Goal: Task Accomplishment & Management: Use online tool/utility

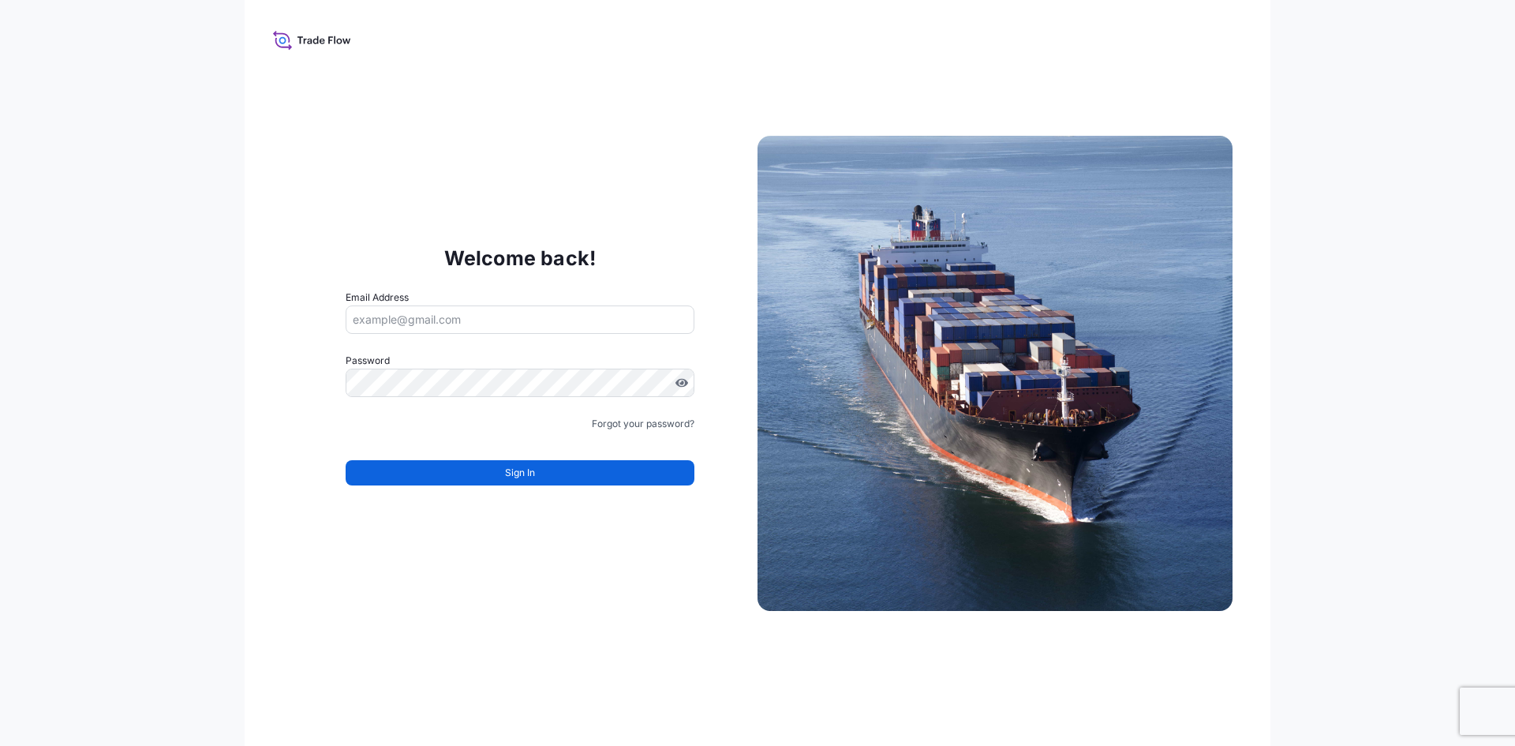
click at [438, 323] on input "Email Address" at bounding box center [520, 319] width 349 height 28
click at [428, 319] on input "Email Address" at bounding box center [520, 319] width 349 height 28
type input "j"
type input "ja"
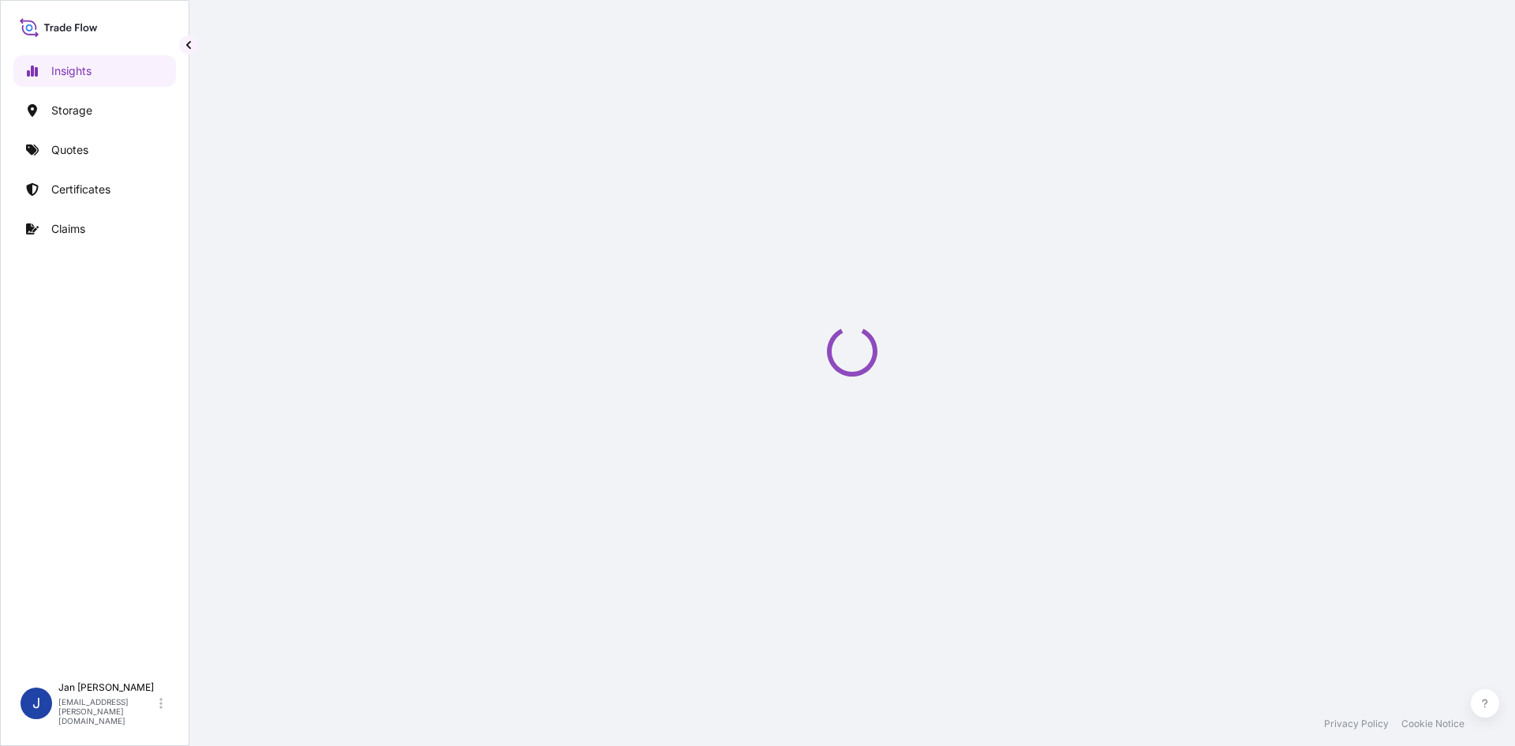
select select "2025"
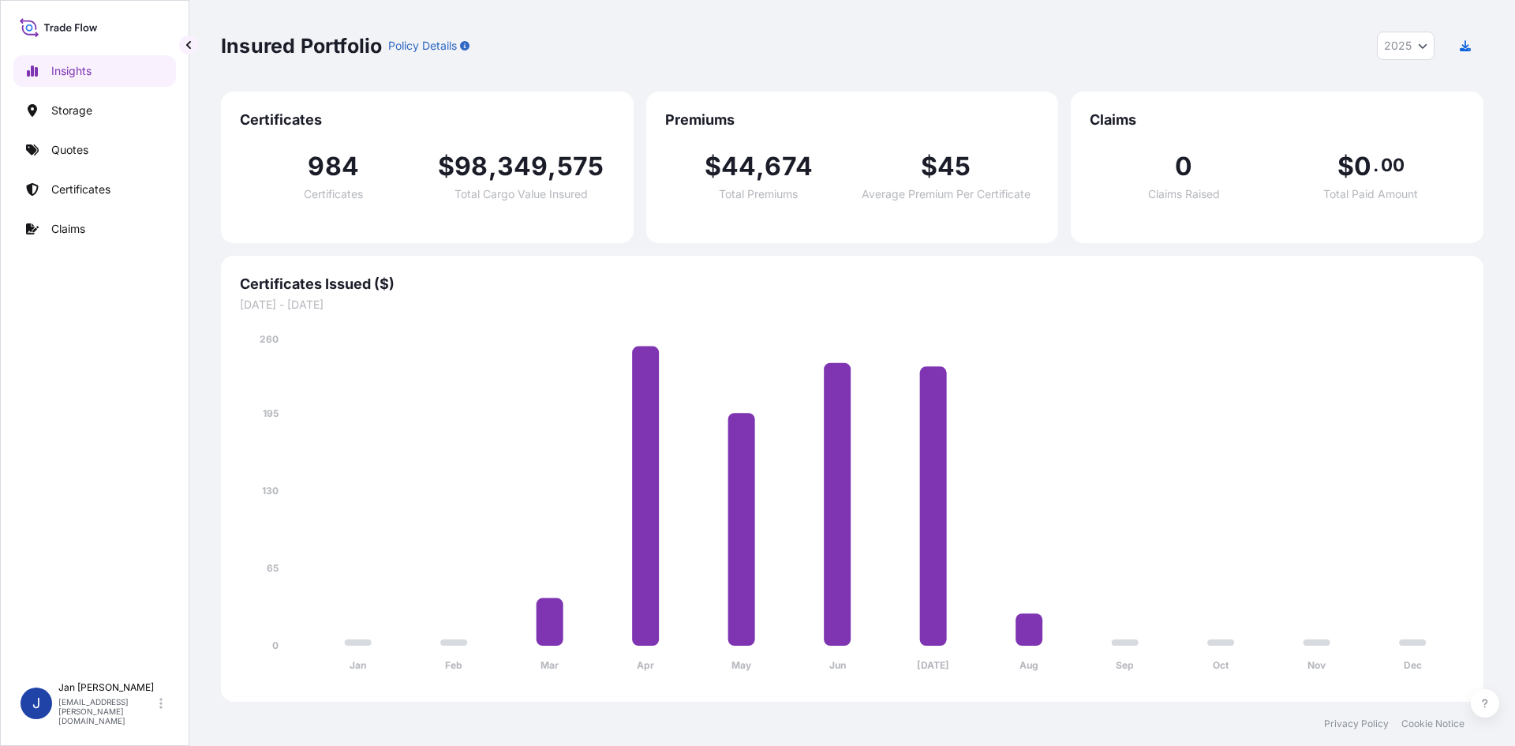
click at [113, 151] on link "Quotes" at bounding box center [94, 150] width 163 height 32
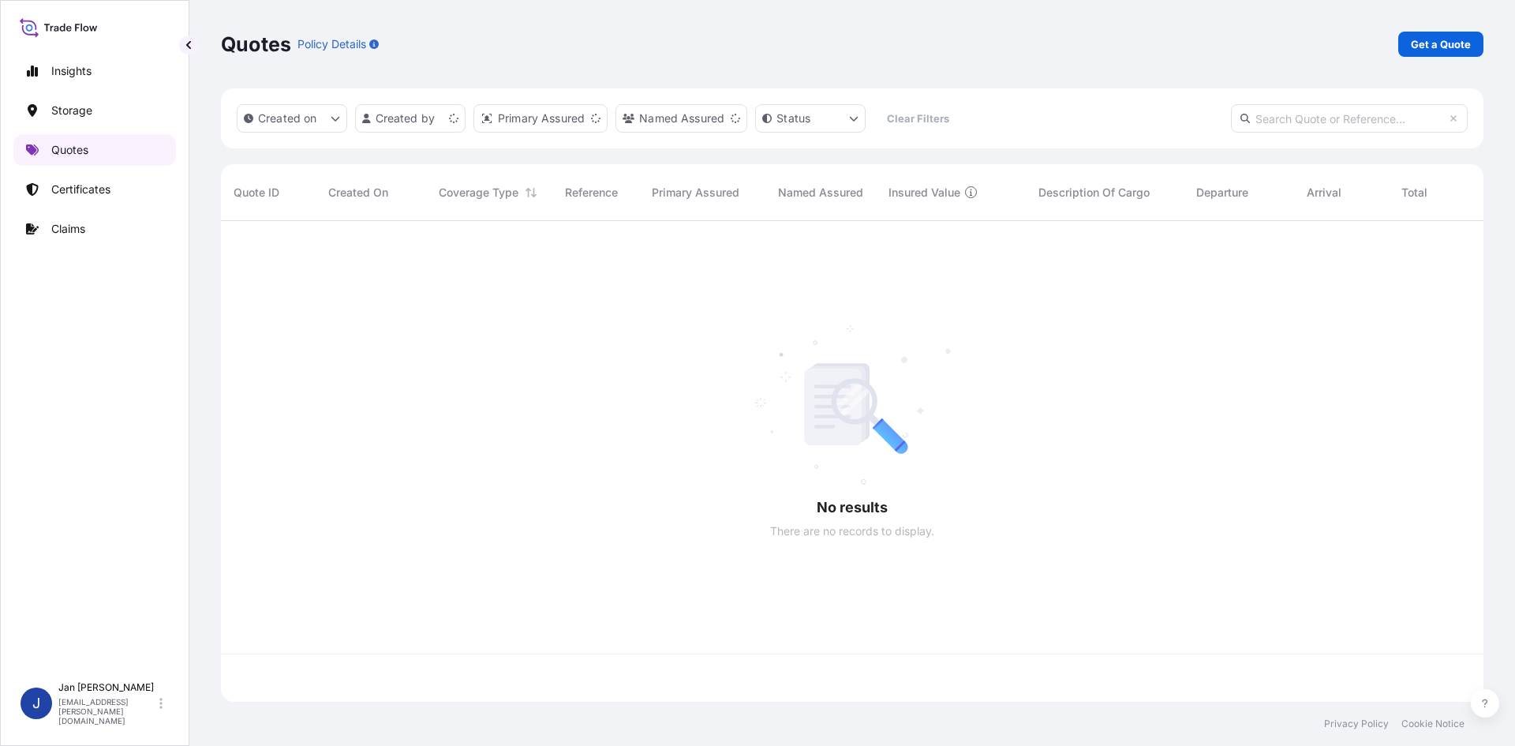
scroll to position [477, 1251]
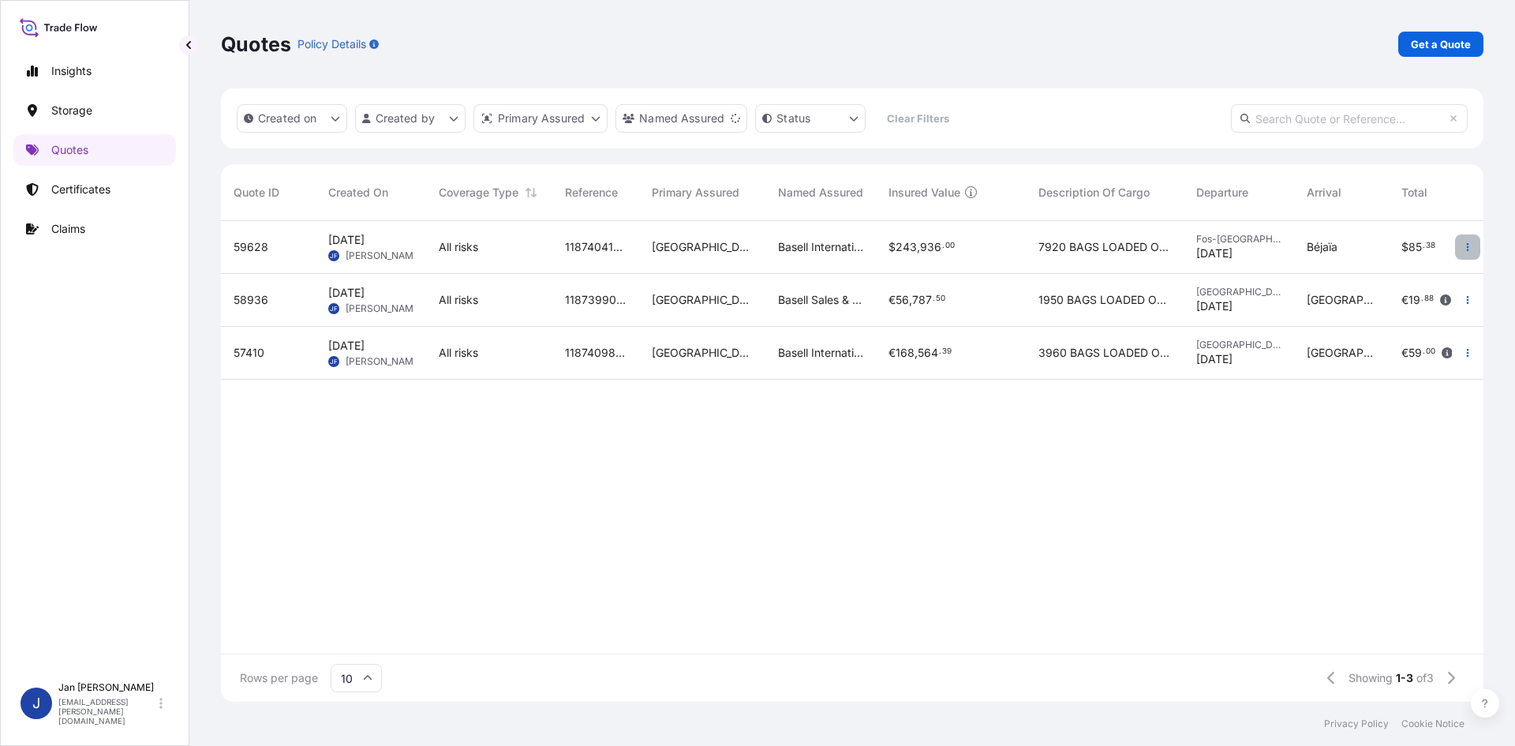
click at [1461, 248] on button "button" at bounding box center [1467, 246] width 25 height 25
click at [1437, 272] on p "Duplicate quote" at bounding box center [1404, 279] width 82 height 16
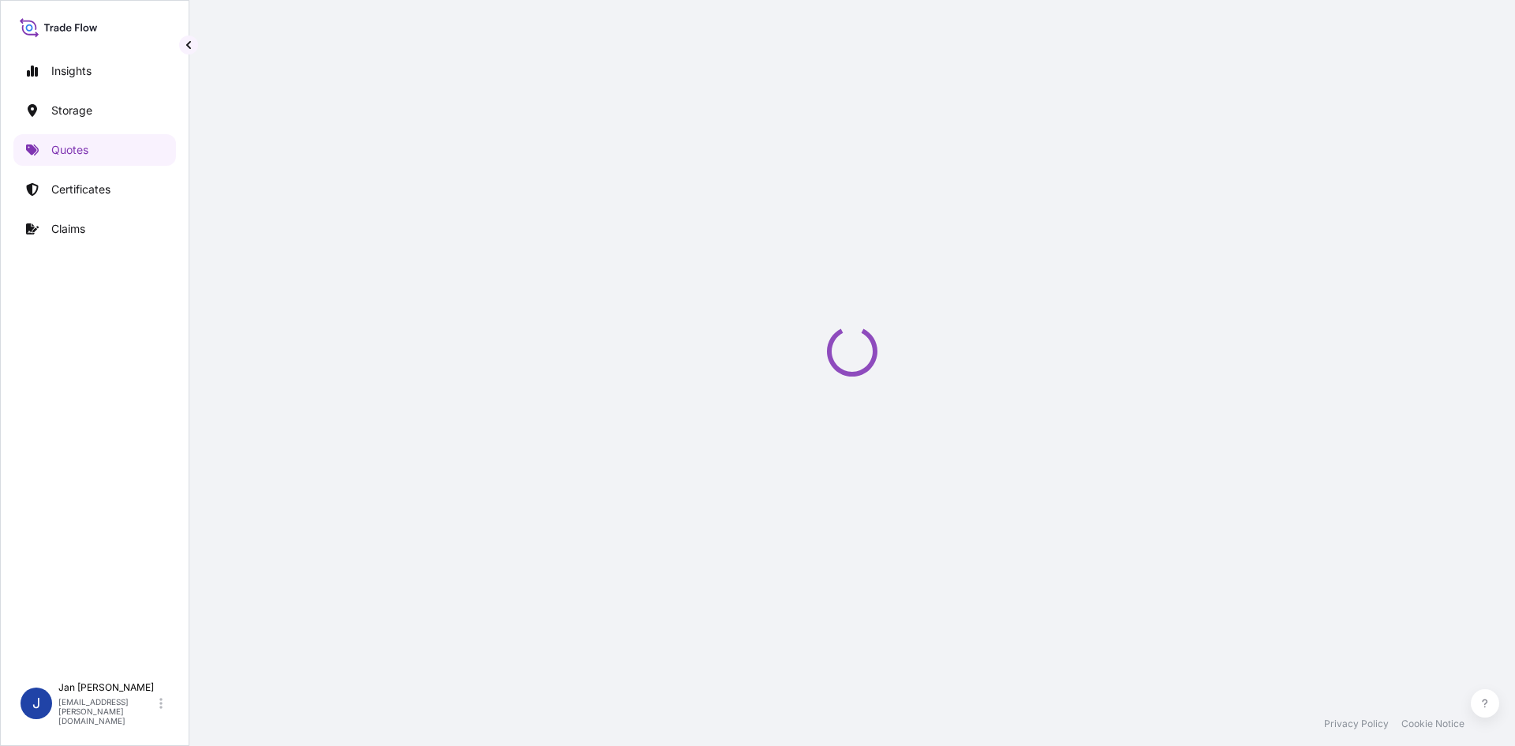
select select "Water"
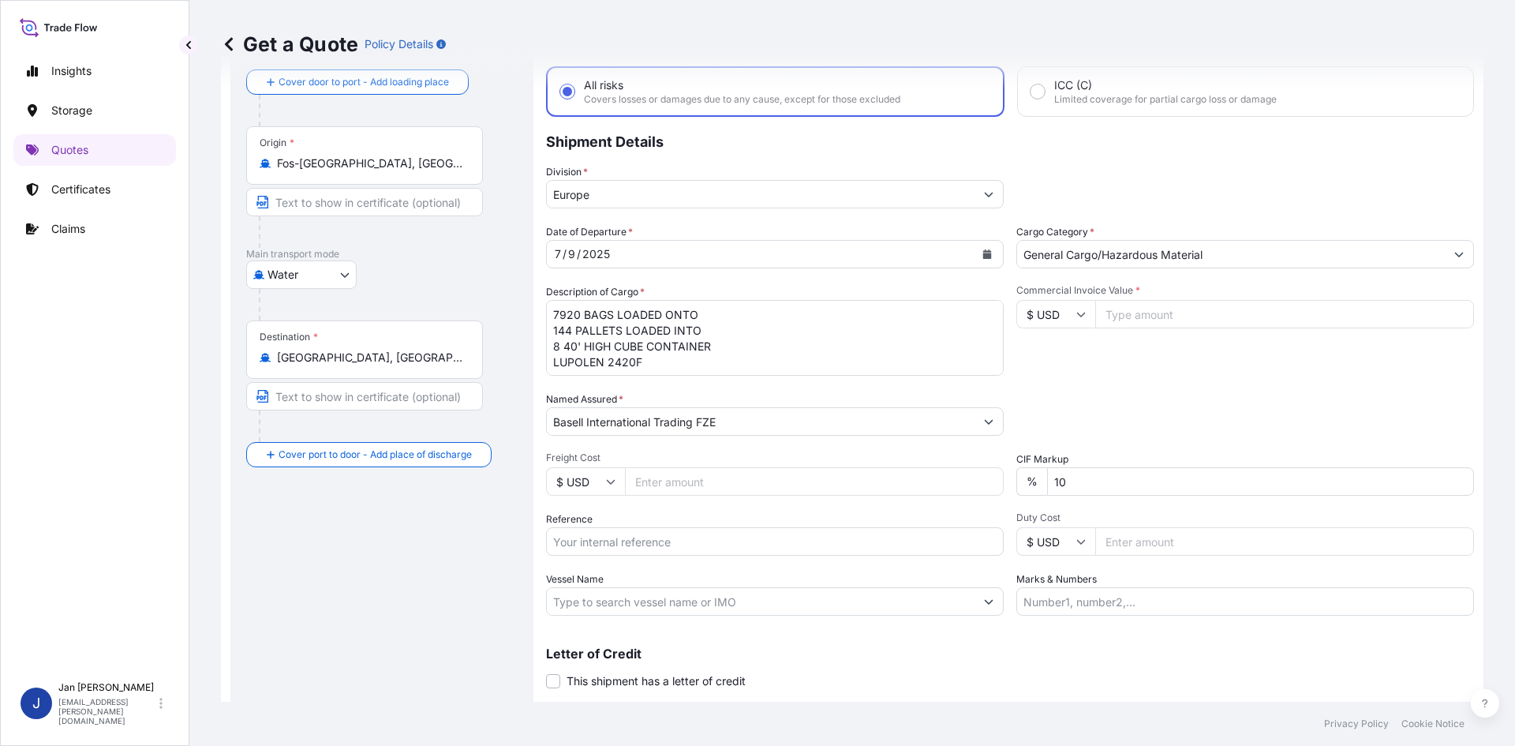
scroll to position [104, 0]
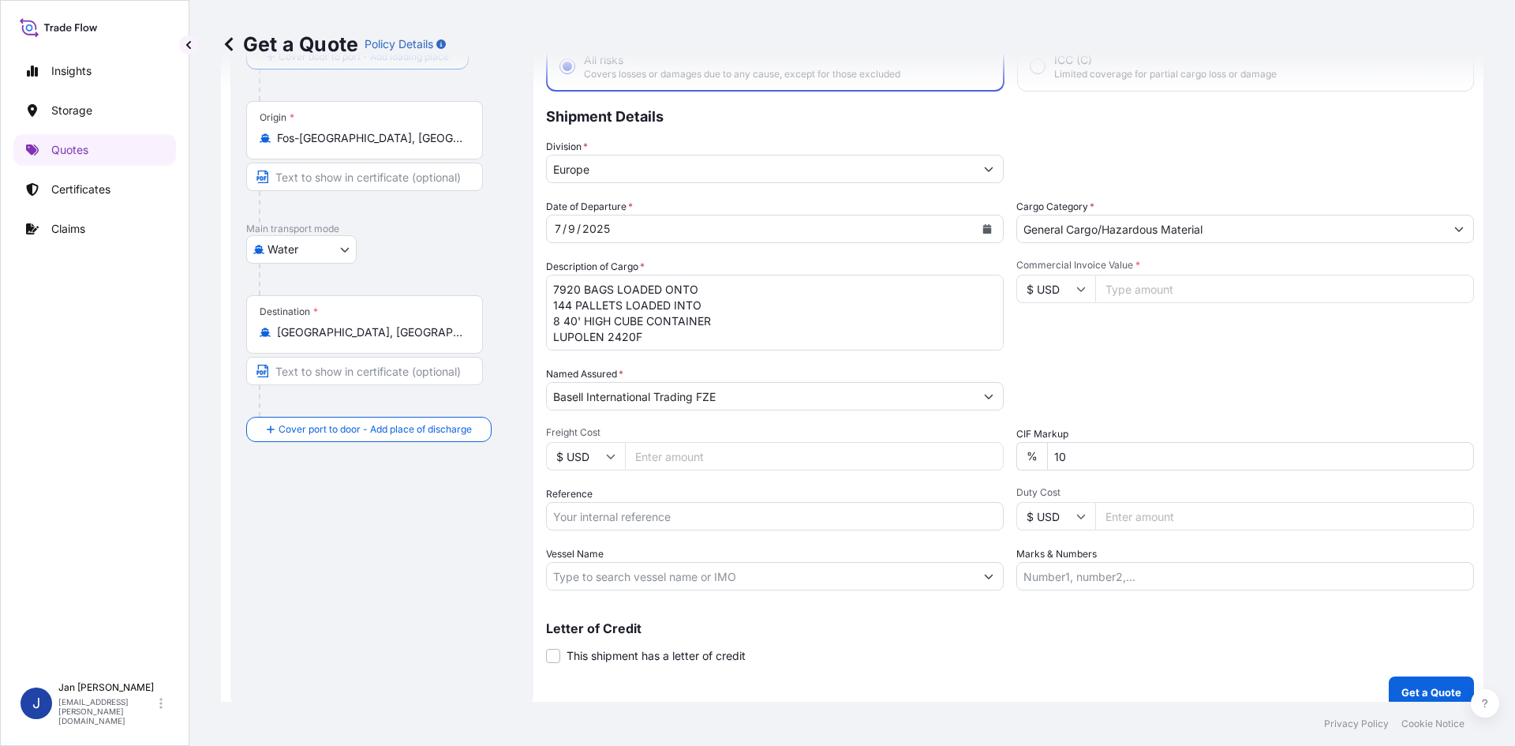
click at [1140, 525] on input "Duty Cost" at bounding box center [1284, 516] width 379 height 28
click at [1071, 578] on input "Marks & Numbers" at bounding box center [1245, 576] width 458 height 28
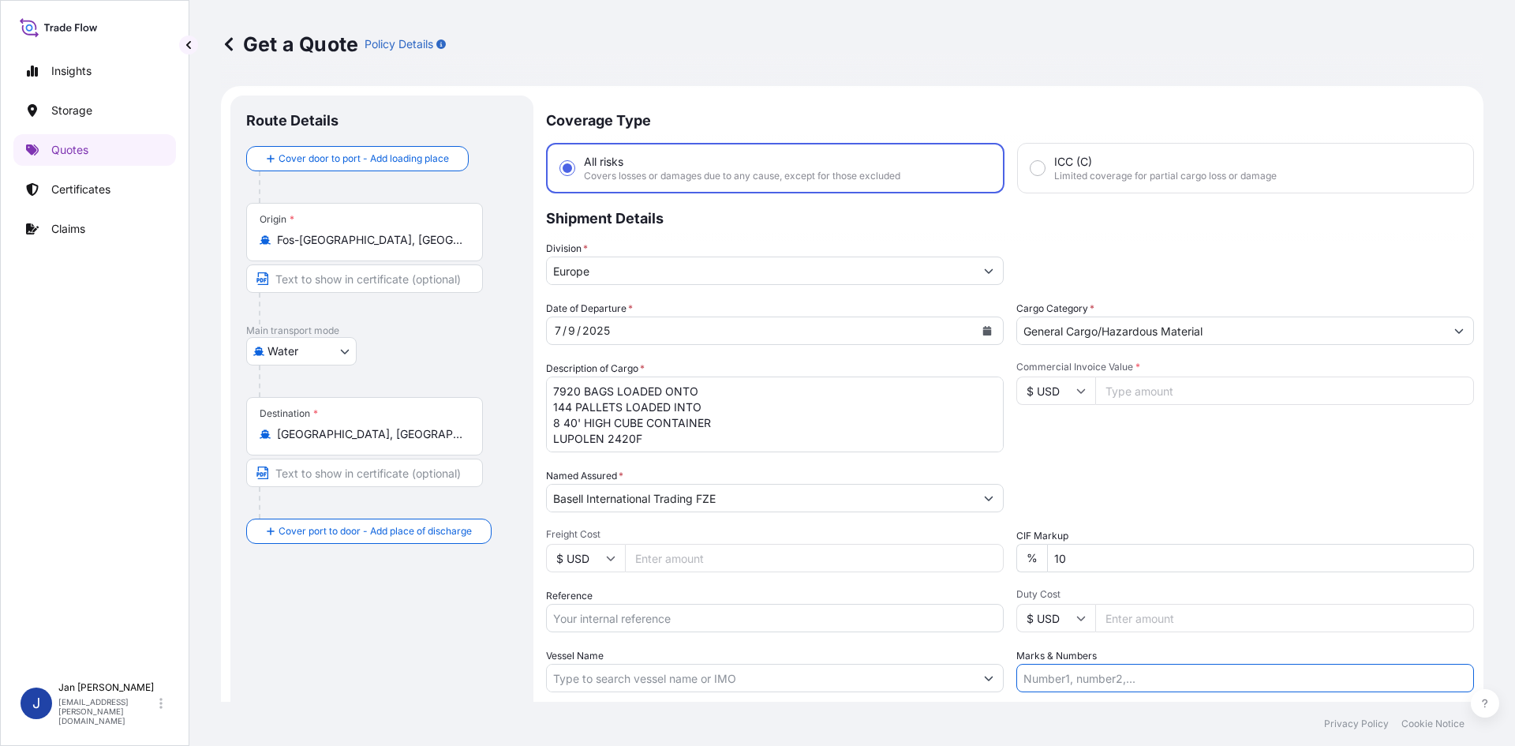
scroll to position [0, 0]
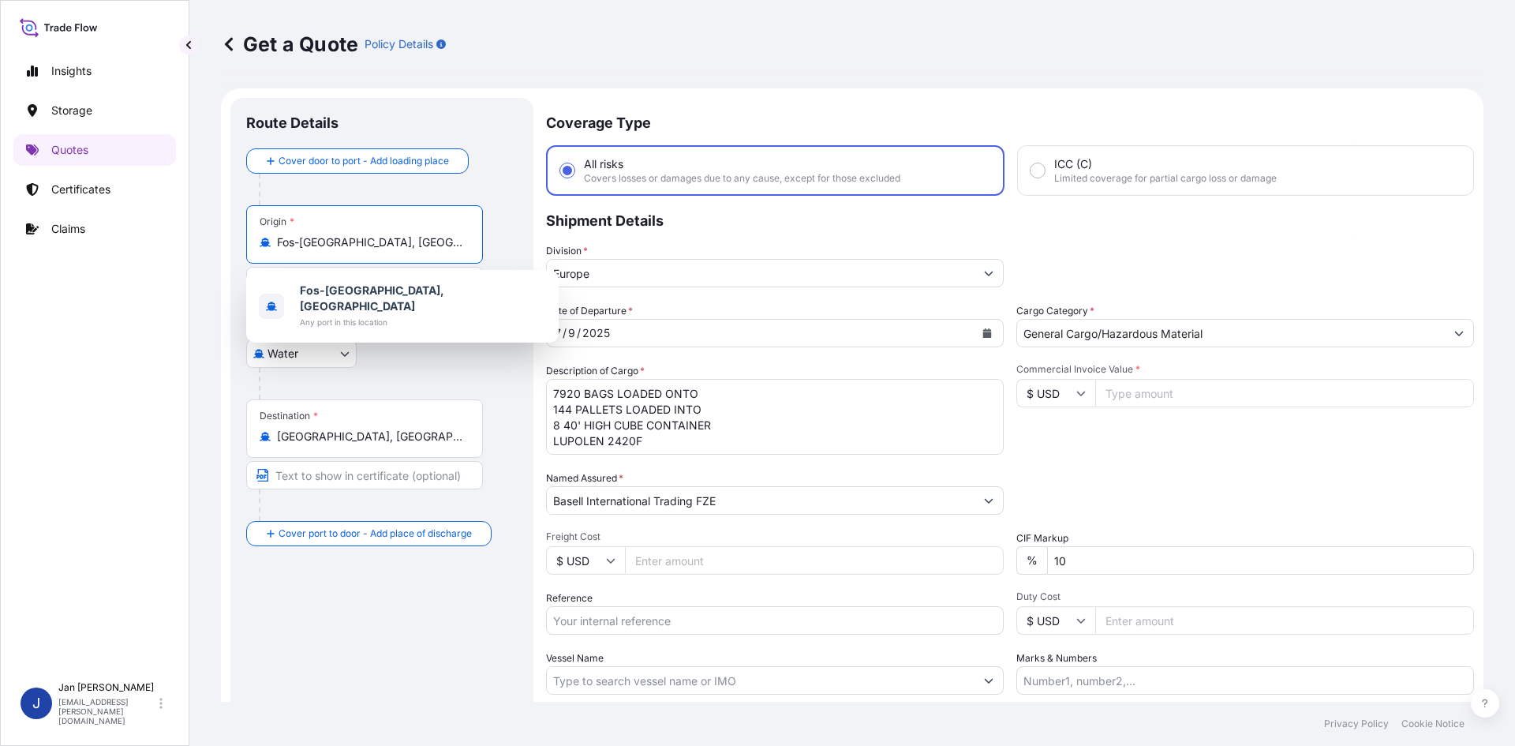
click at [367, 243] on input "Fos-sur-Mer, France" at bounding box center [370, 242] width 186 height 16
click at [424, 258] on div "Origin * Fos-sur-Mer, France" at bounding box center [364, 234] width 237 height 58
click at [424, 250] on input "Fos-sur-Mer, France" at bounding box center [370, 242] width 186 height 16
drag, startPoint x: 385, startPoint y: 247, endPoint x: 279, endPoint y: 247, distance: 106.5
click at [279, 247] on input "Fos-sur-Mer, France" at bounding box center [370, 242] width 186 height 16
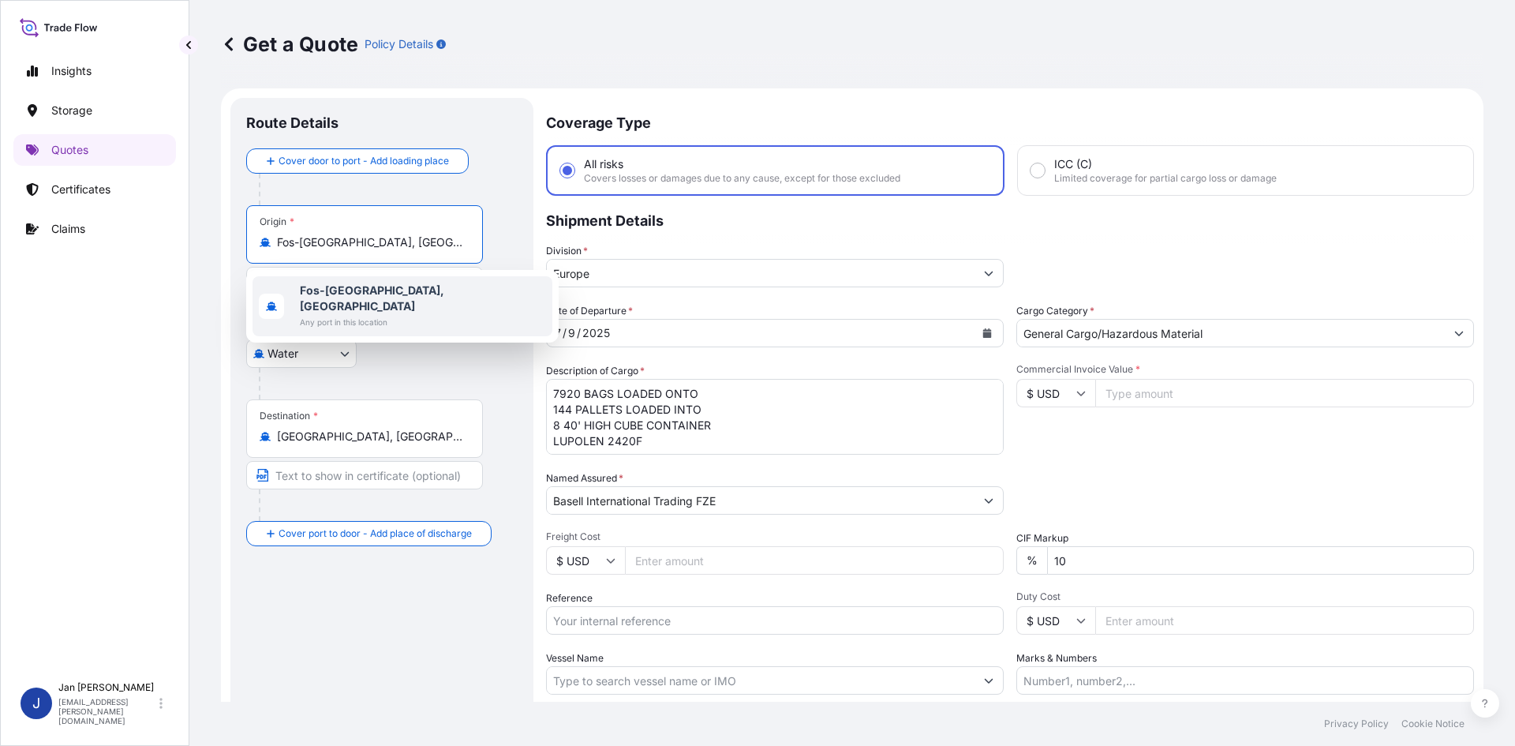
click at [378, 380] on div at bounding box center [388, 384] width 259 height 32
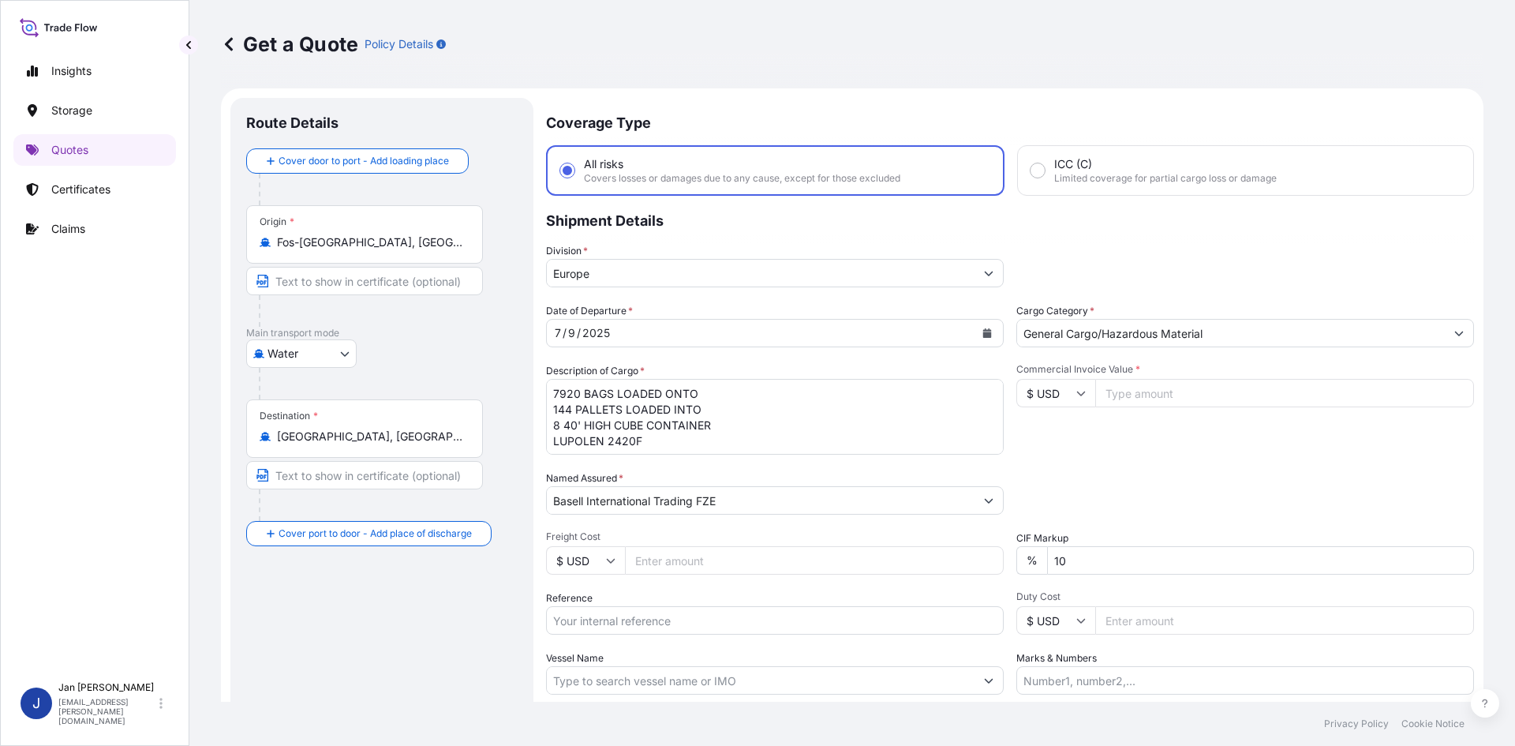
click at [340, 257] on div "Origin * Fos-sur-Mer, France" at bounding box center [364, 234] width 237 height 58
click at [340, 250] on input "Fos-sur-Mer, France" at bounding box center [370, 242] width 186 height 16
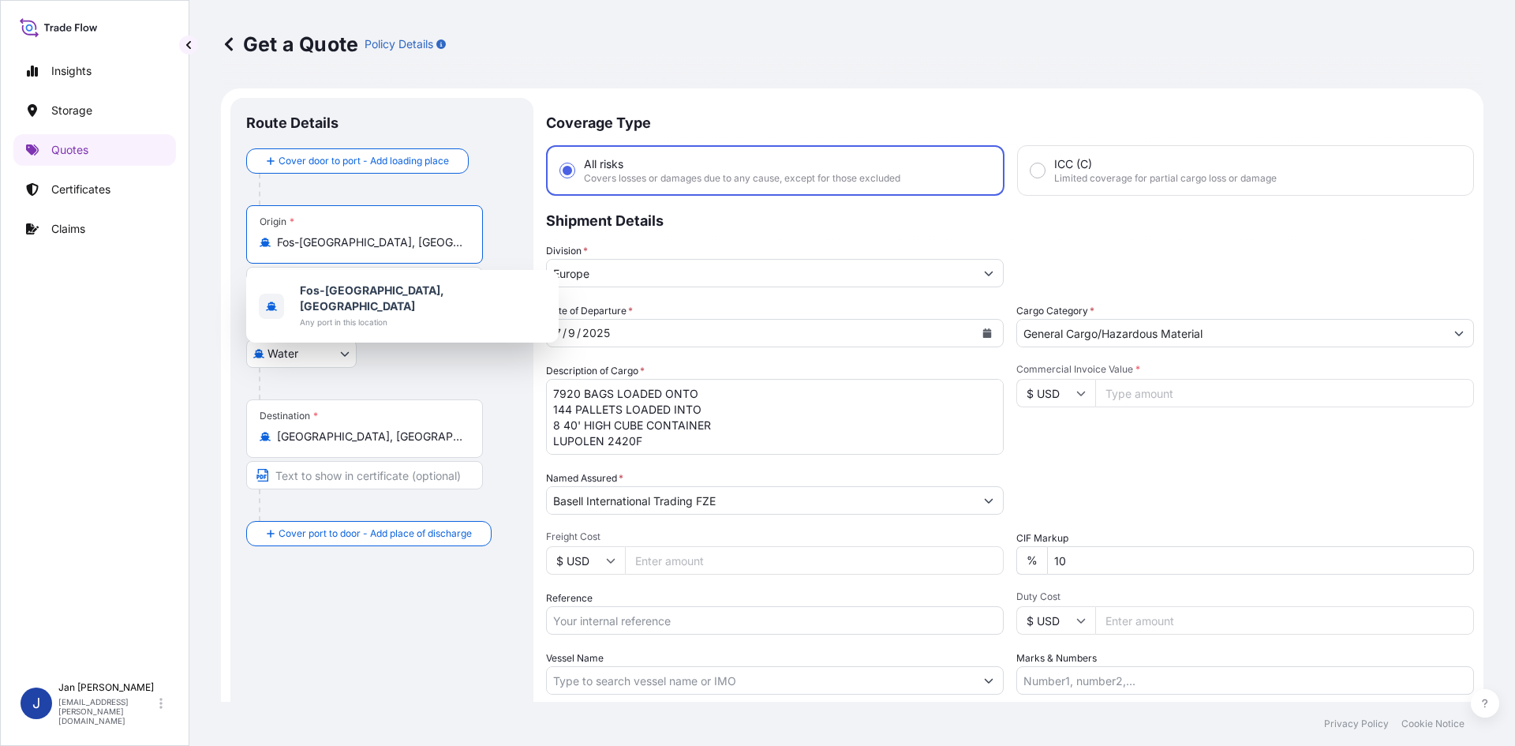
paste input "ANTWERPEN, BELGIUM"
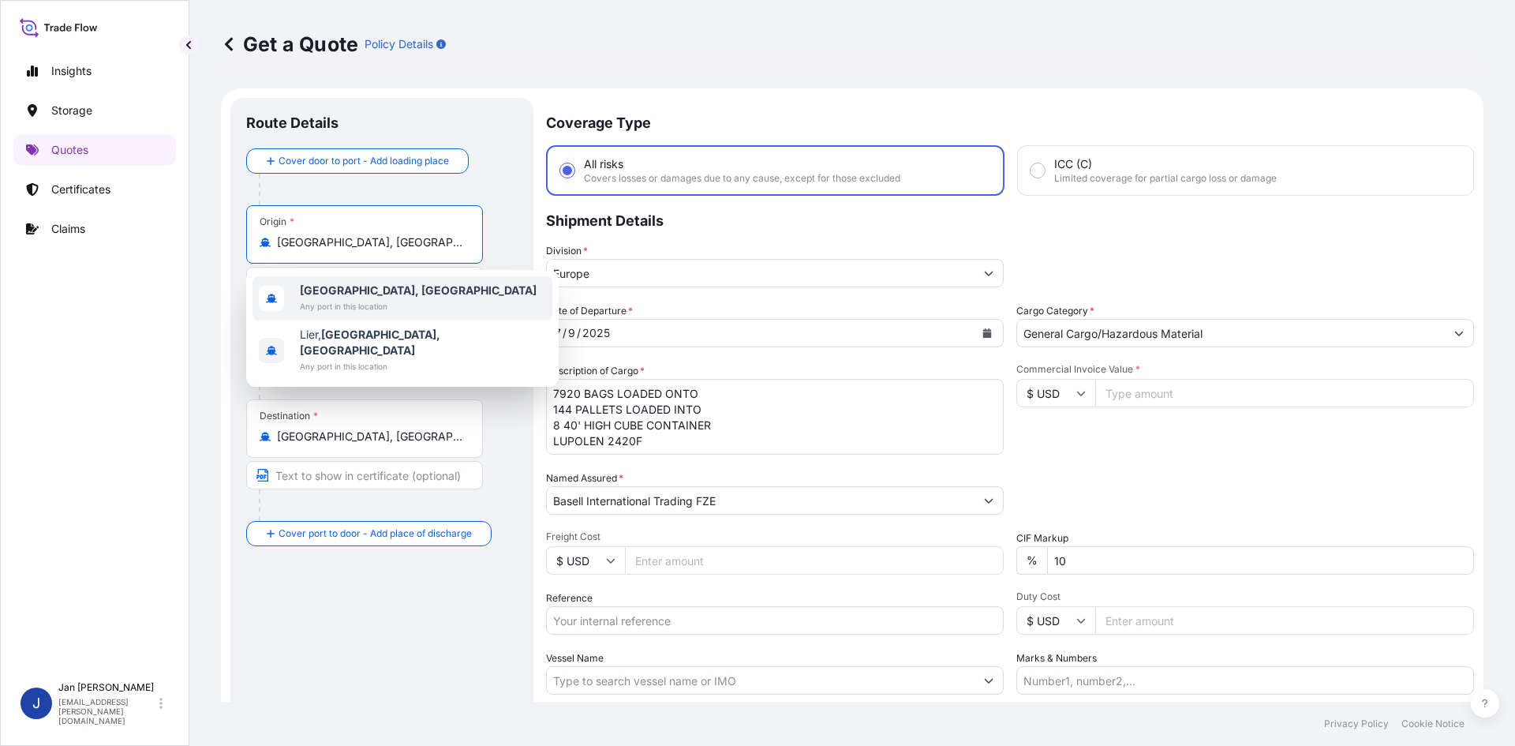
click at [448, 305] on div "Antwerpen, Belgium Any port in this location" at bounding box center [402, 298] width 300 height 44
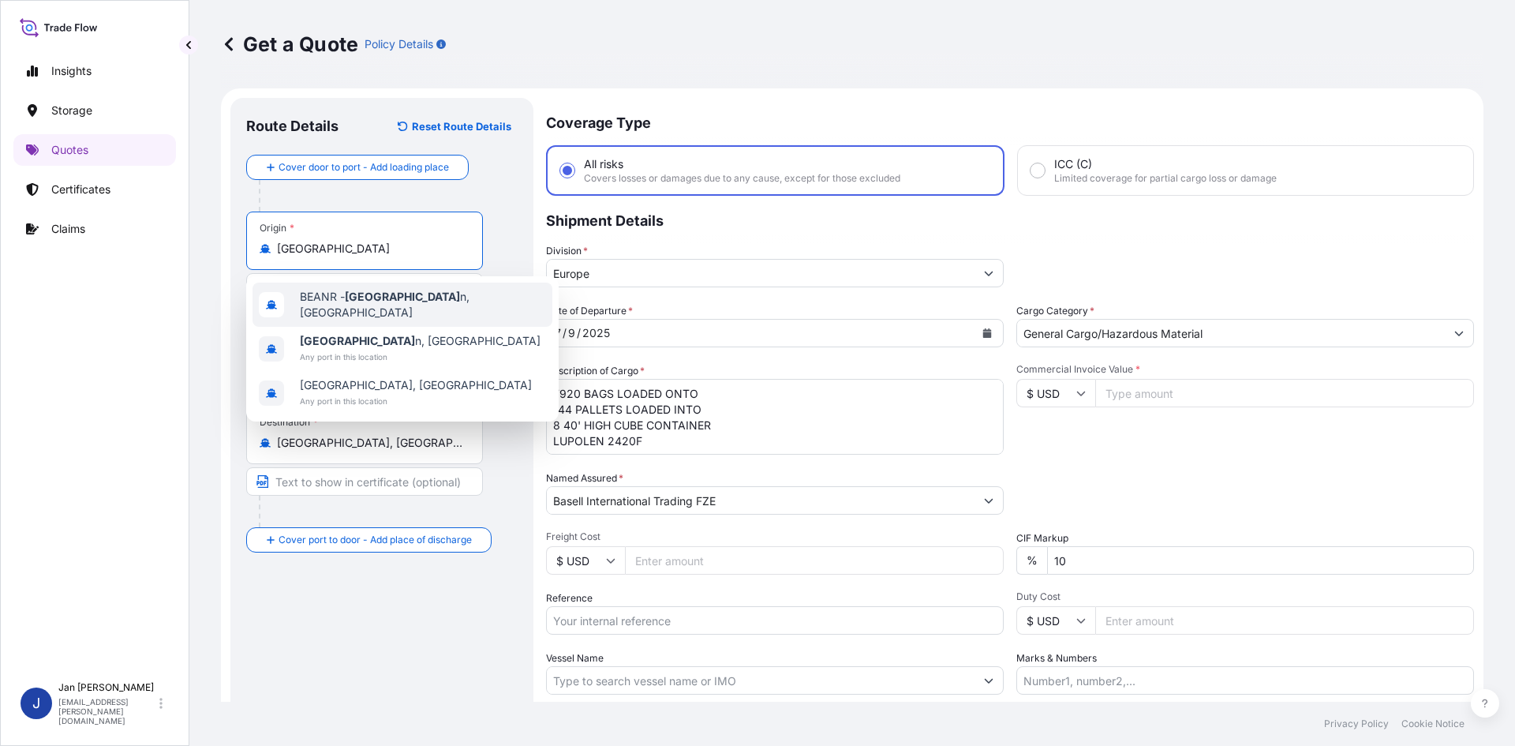
click at [450, 308] on span "BEANR - Antwerpe n, Belgium" at bounding box center [423, 305] width 246 height 32
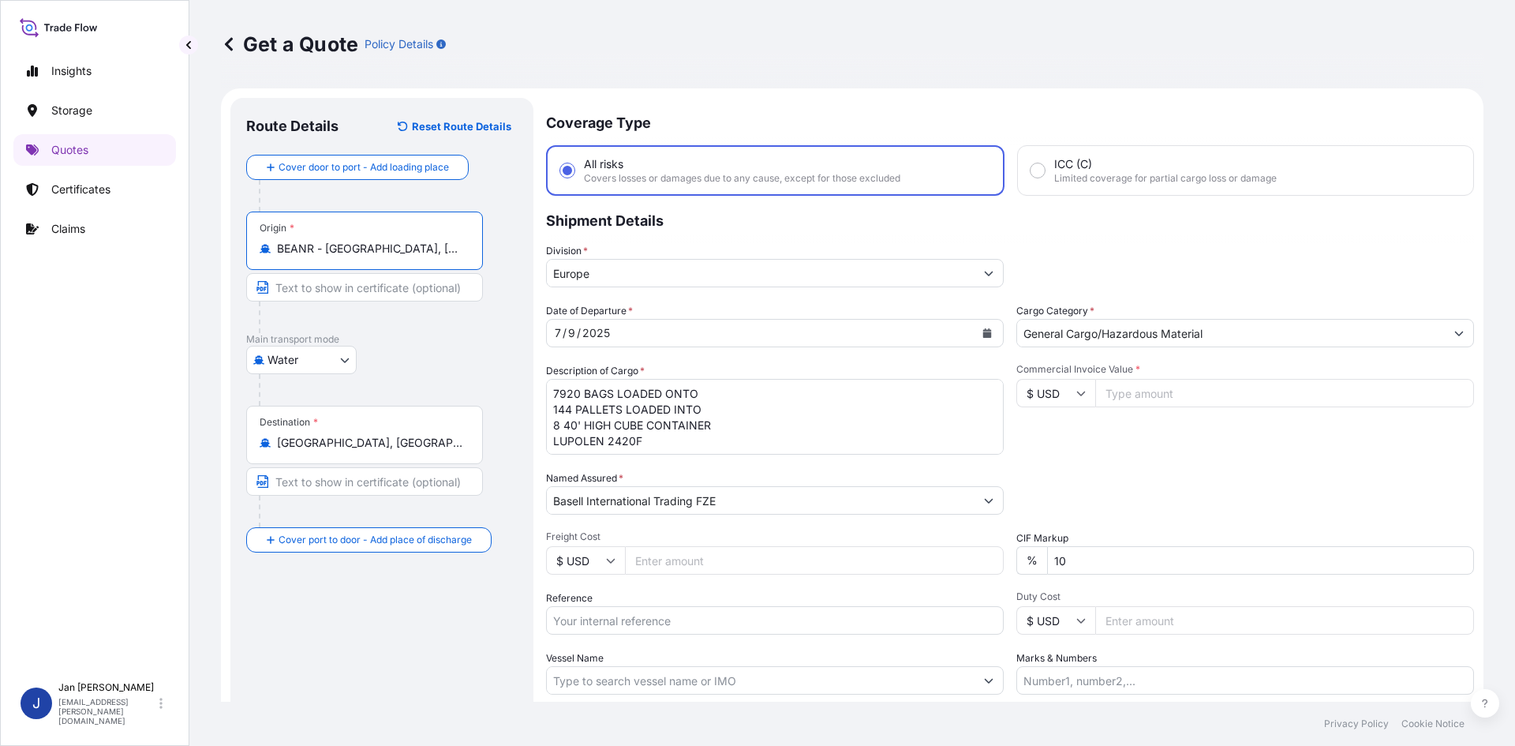
type input "BEANR - Antwerpen, Belgium"
click at [324, 441] on input "Béjaïa, Algeria" at bounding box center [370, 443] width 186 height 16
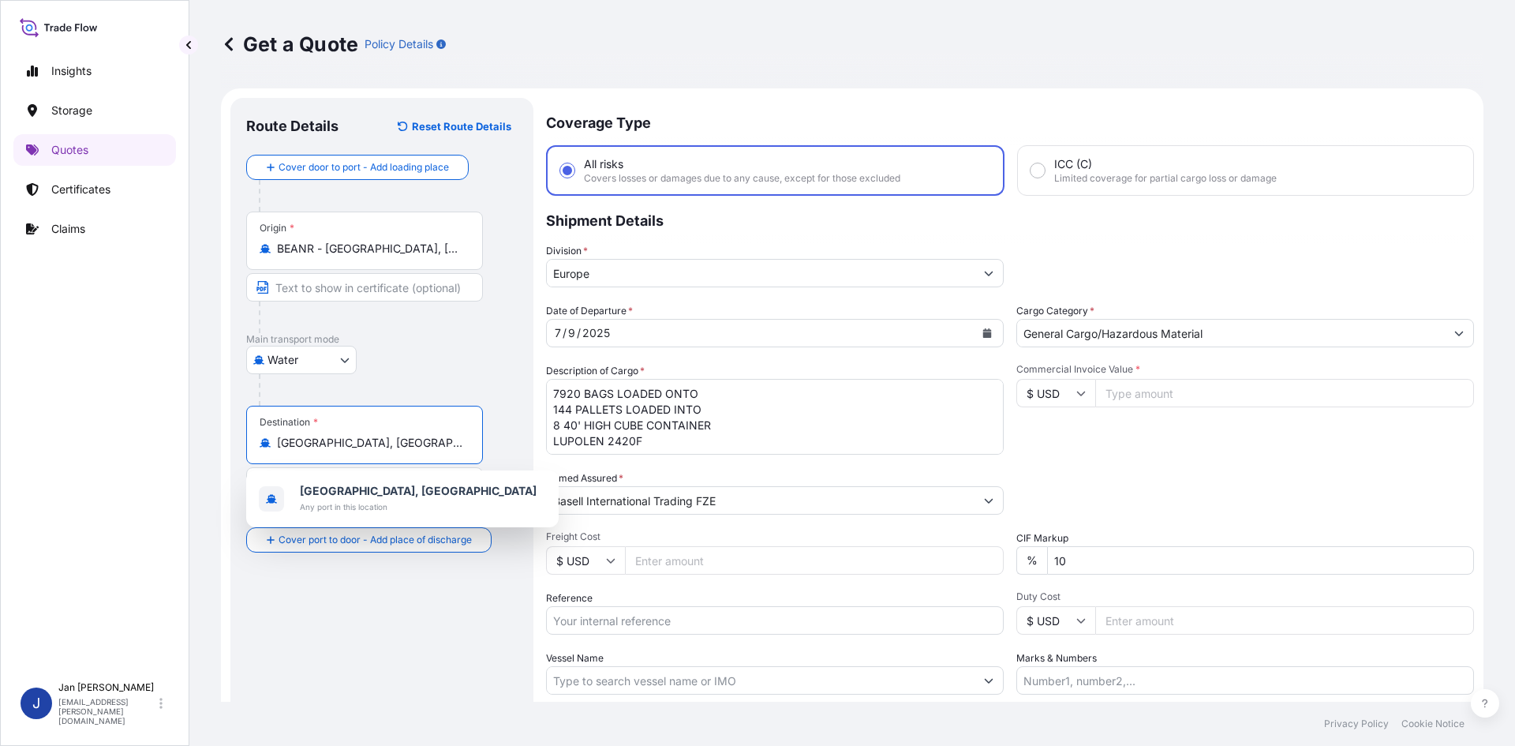
drag, startPoint x: 383, startPoint y: 445, endPoint x: 207, endPoint y: 448, distance: 176.0
click at [210, 448] on div "Get a Quote Policy Details Route Details Reset Route Details Cover door to port…" at bounding box center [851, 350] width 1325 height 701
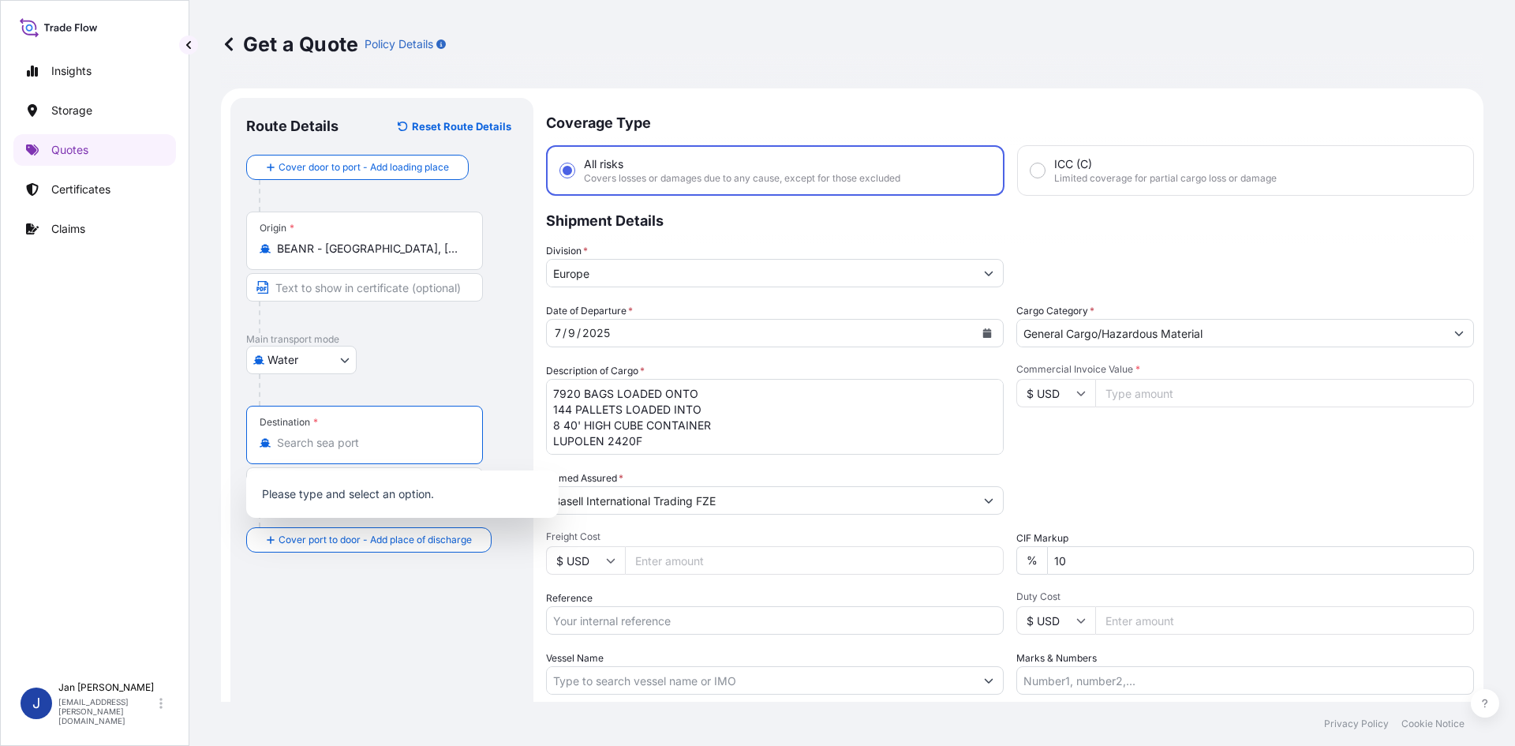
paste input "HAIFA, ISRAEL"
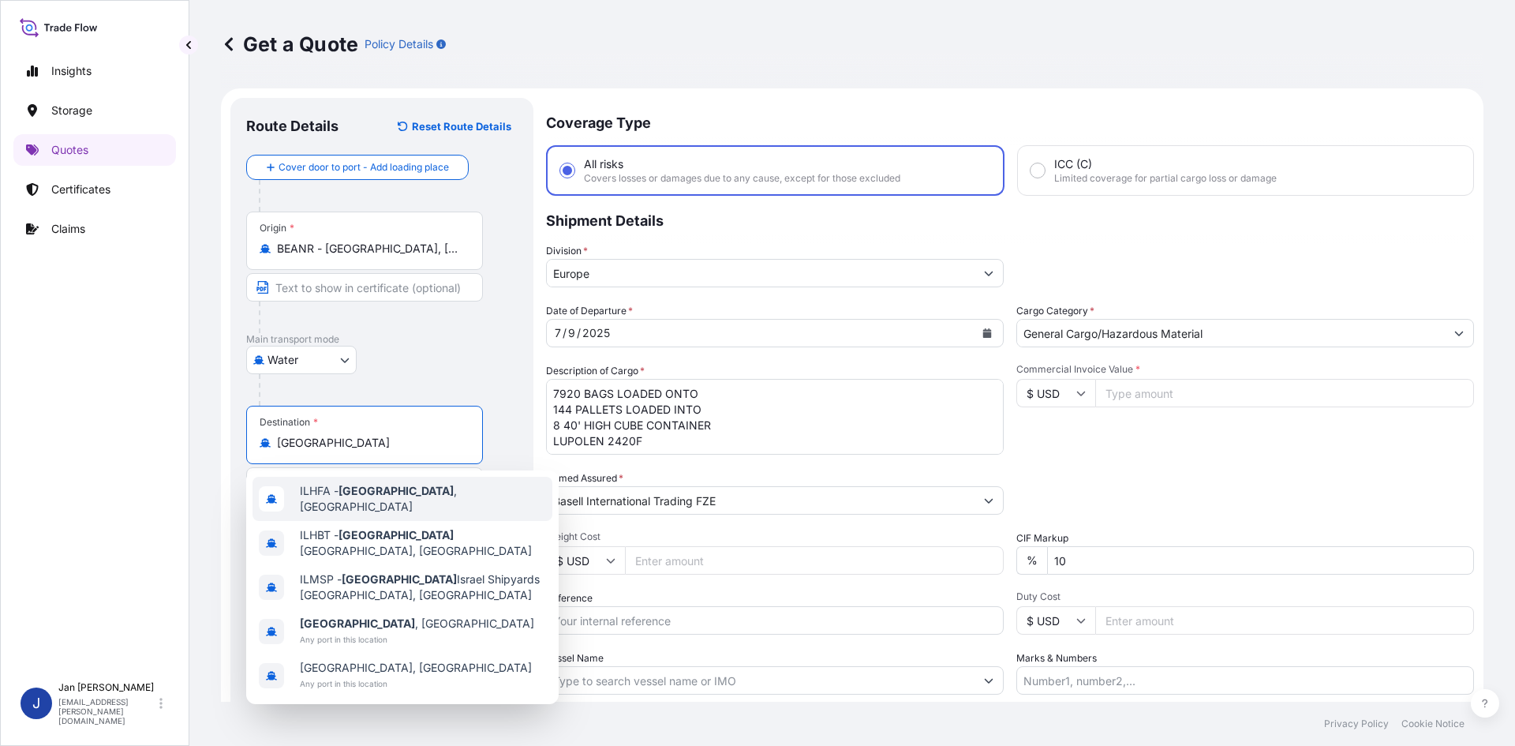
click at [408, 491] on div "ILHFA - Haifa , Israel" at bounding box center [402, 499] width 300 height 44
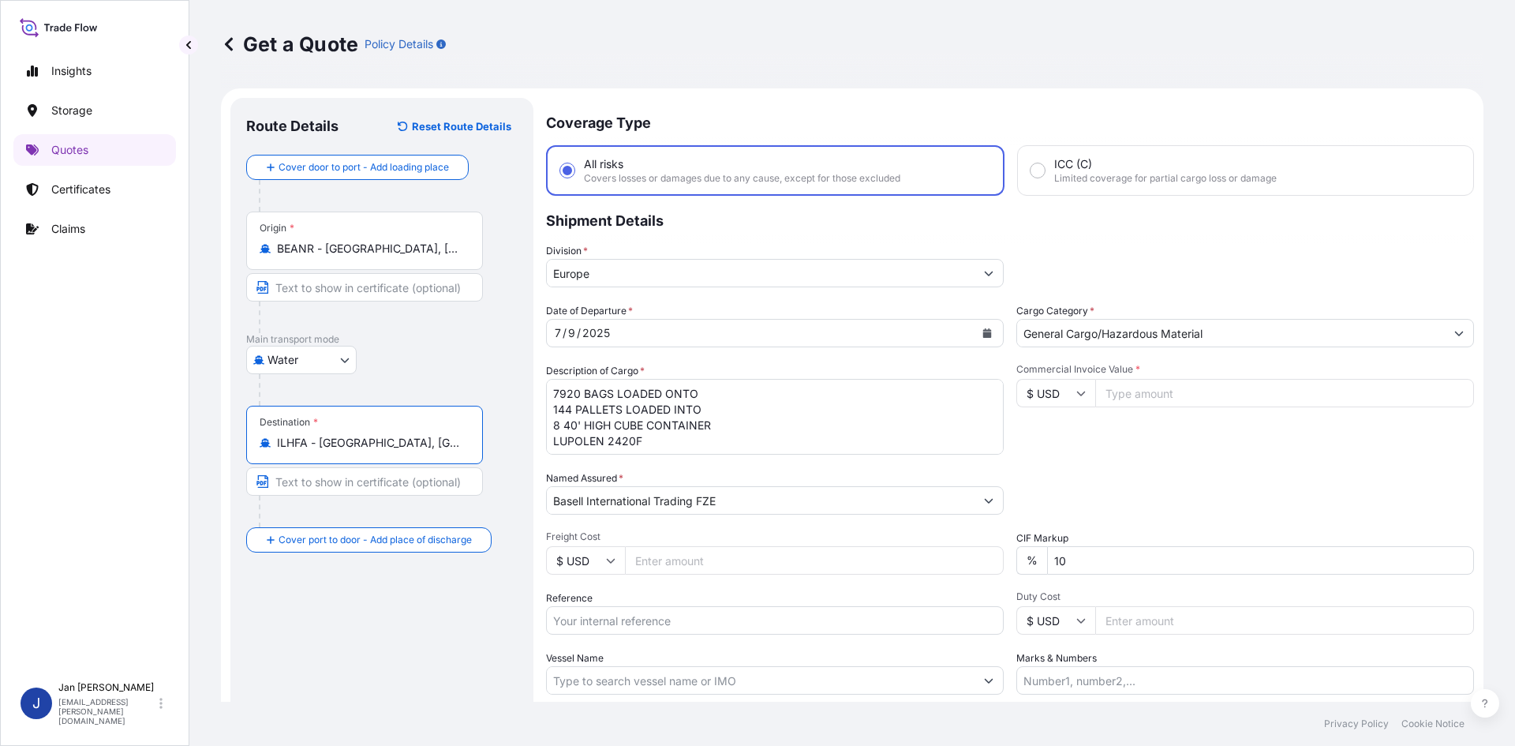
type input "ILHFA - Haifa, Israel"
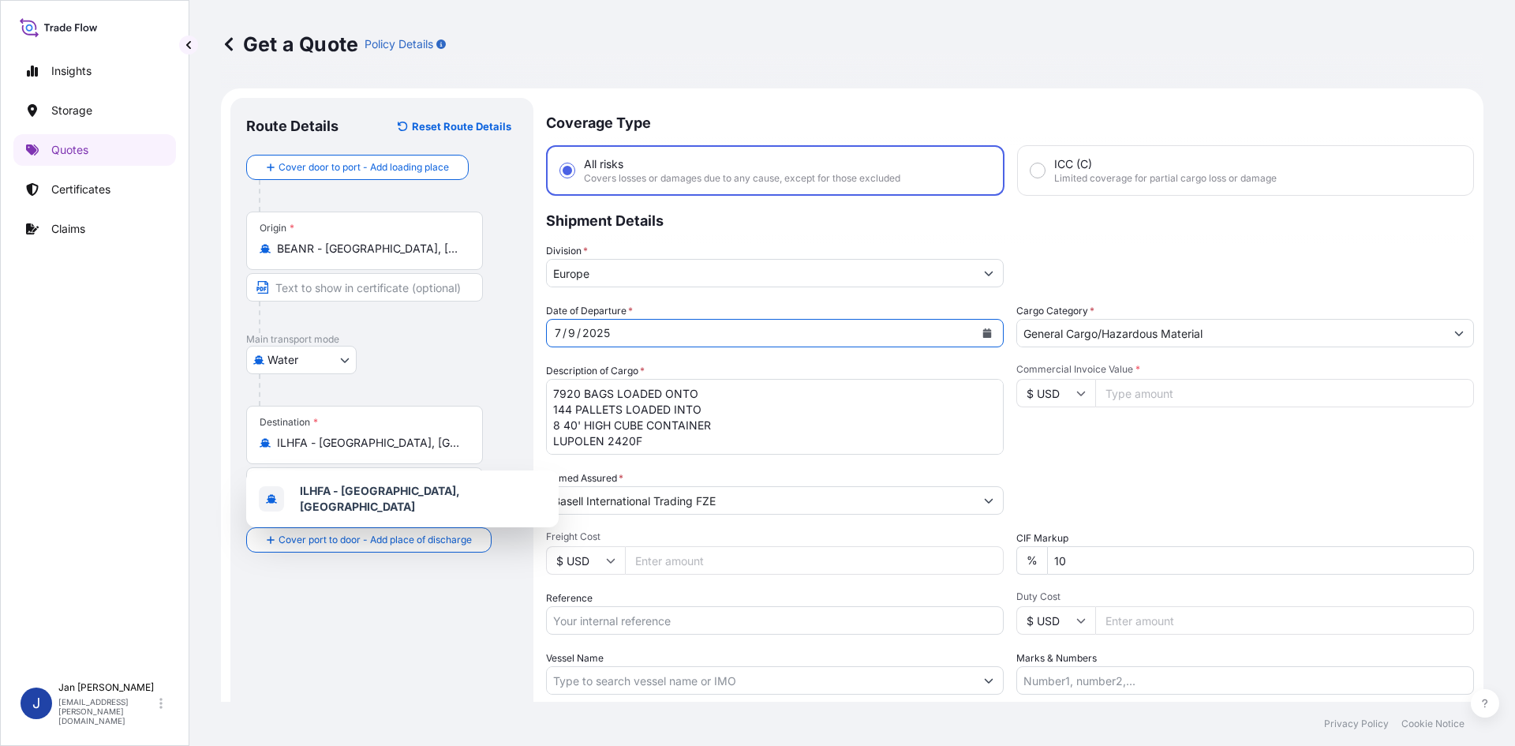
click at [827, 342] on div "7 / 9 / 2025" at bounding box center [761, 333] width 428 height 28
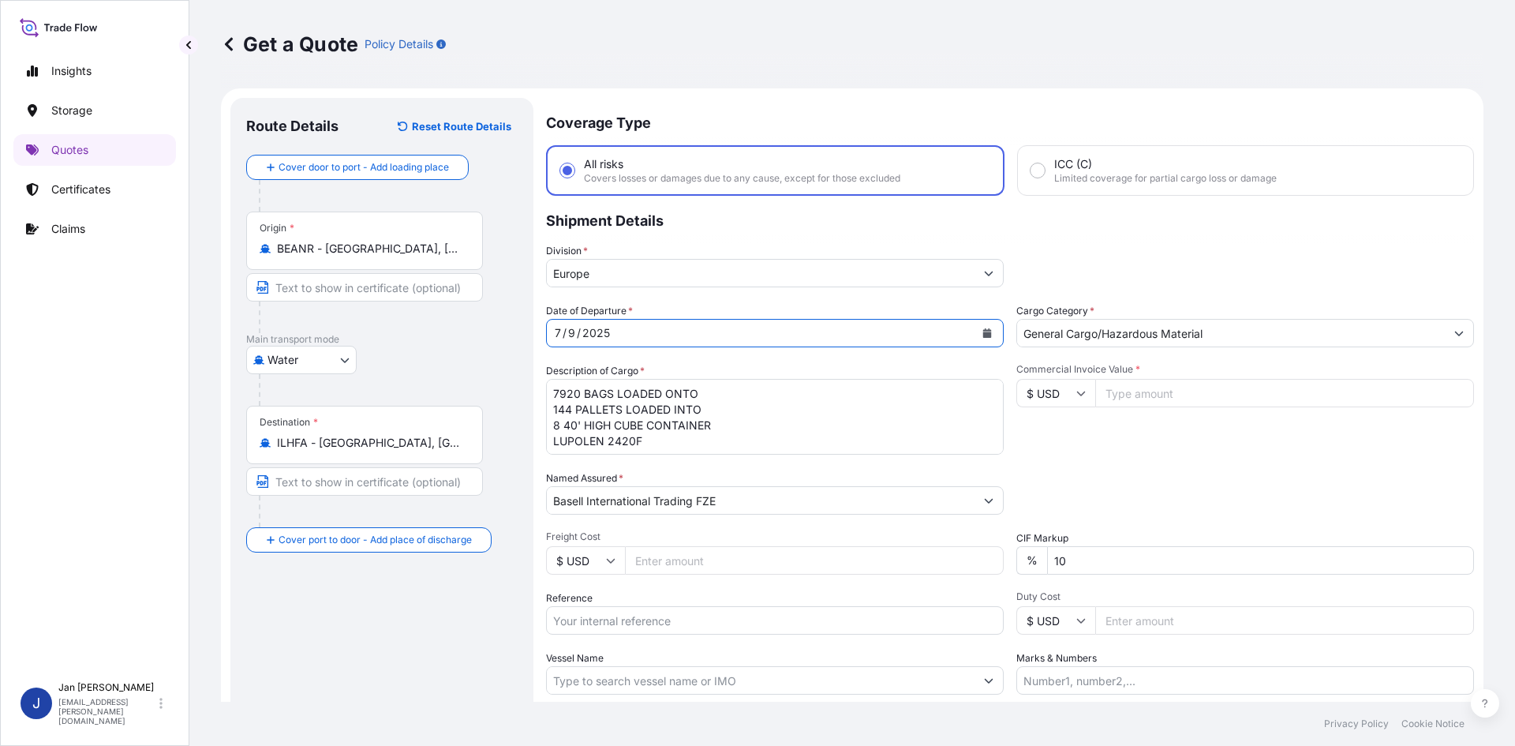
click at [805, 334] on div "7 / 9 / 2025" at bounding box center [761, 333] width 428 height 28
click at [974, 331] on button "Calendar" at bounding box center [986, 332] width 25 height 25
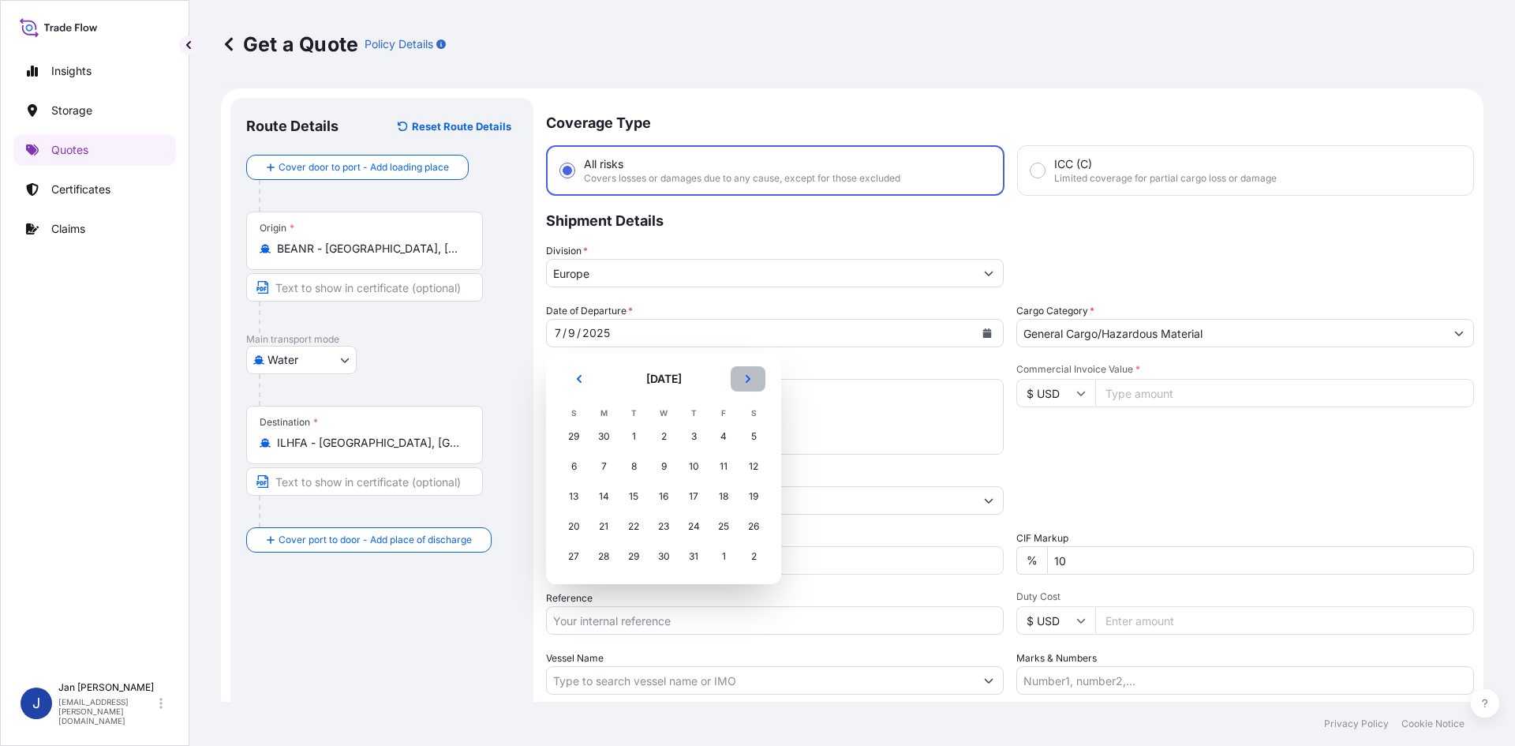
click at [750, 373] on button "Next" at bounding box center [748, 378] width 35 height 25
click at [641, 497] on div "12" at bounding box center [633, 496] width 28 height 28
